Goal: Transaction & Acquisition: Purchase product/service

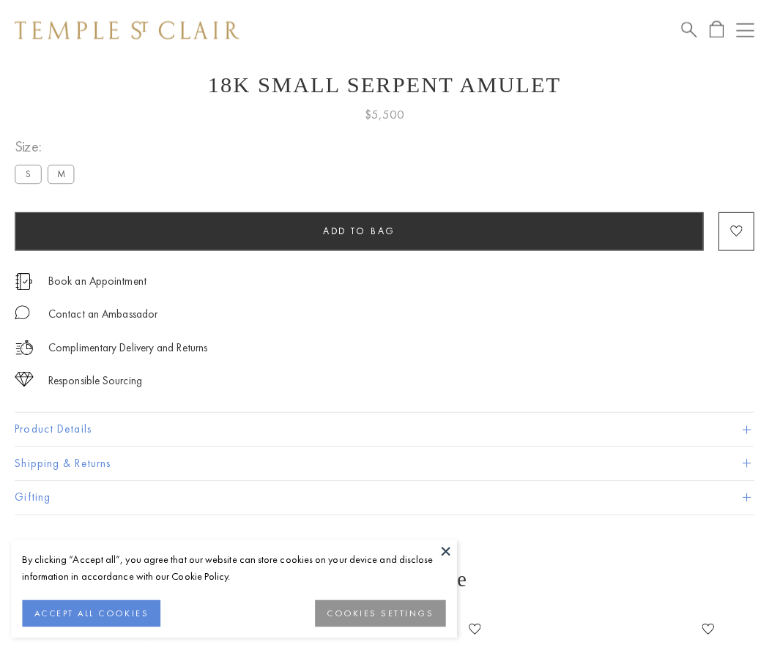
scroll to position [59, 0]
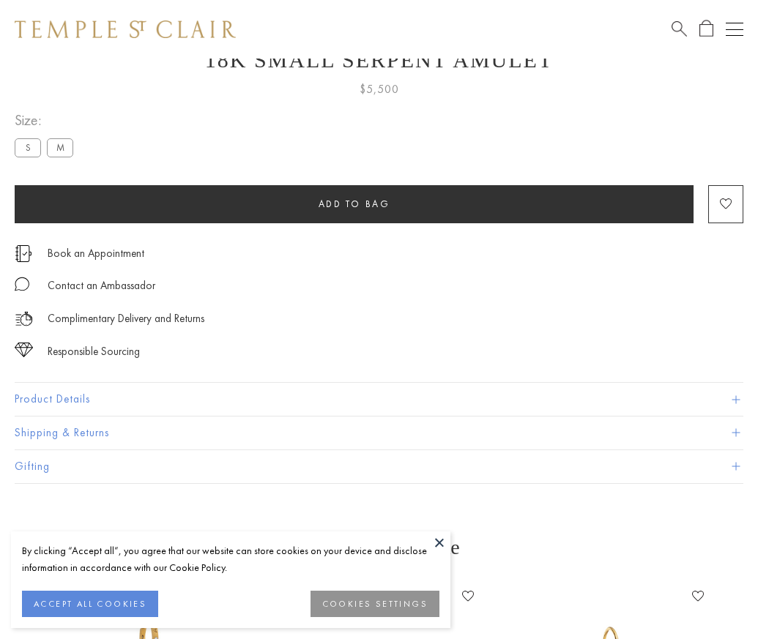
click at [354, 203] on span "Add to bag" at bounding box center [354, 204] width 72 height 12
